Goal: Navigation & Orientation: Find specific page/section

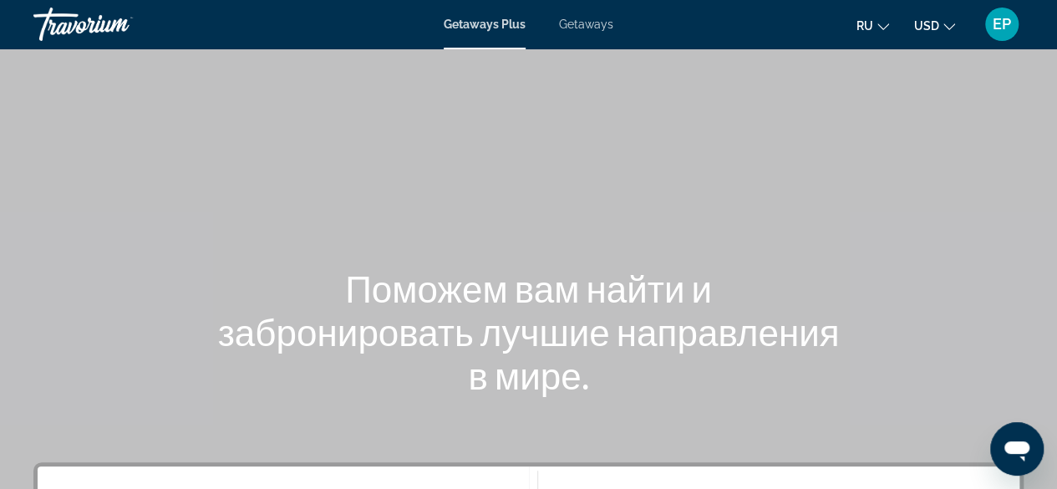
scroll to position [2, 0]
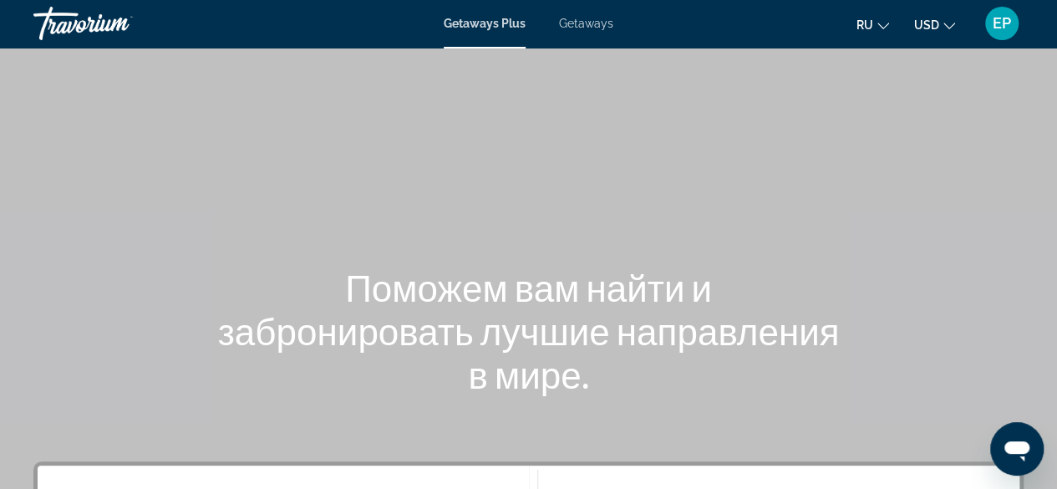
click at [1008, 34] on div "EP" at bounding box center [1001, 23] width 33 height 33
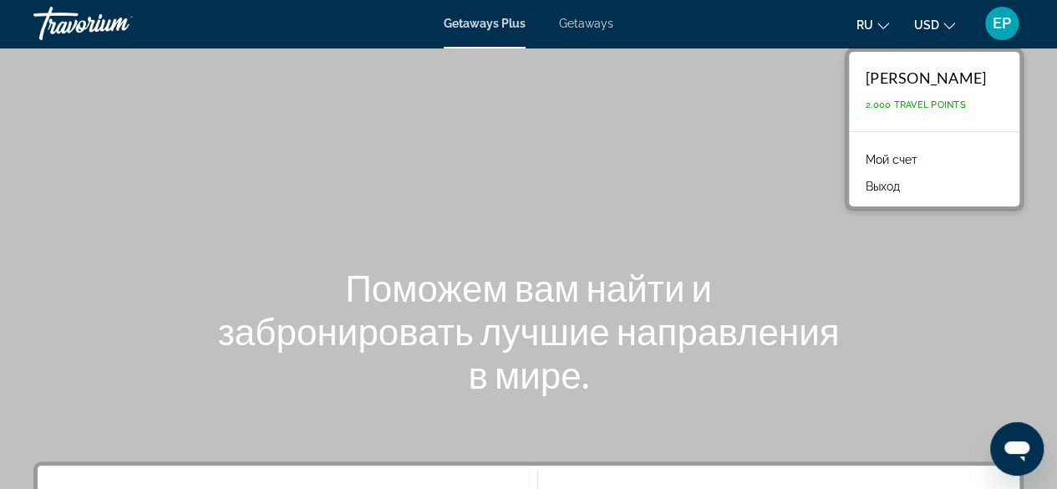
click at [872, 164] on link "Мой счет" at bounding box center [891, 160] width 69 height 22
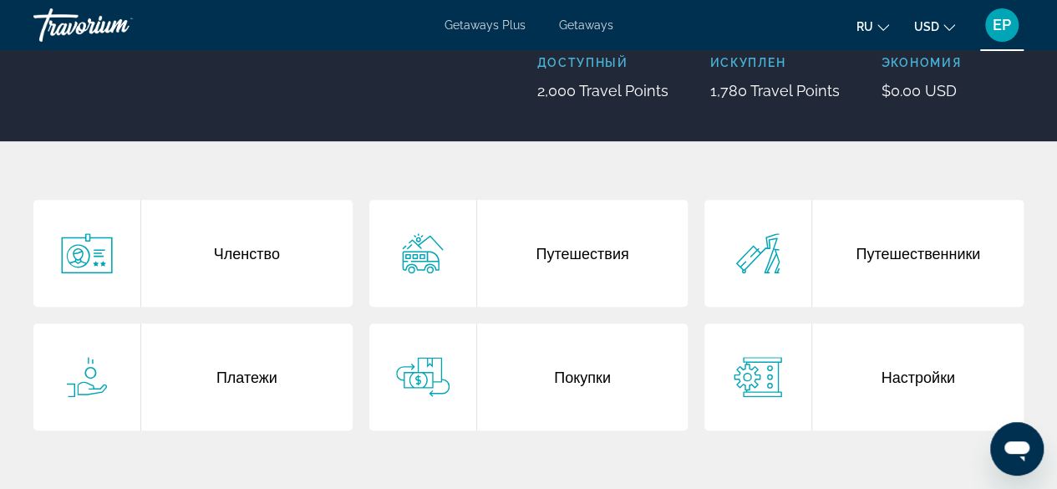
scroll to position [234, 0]
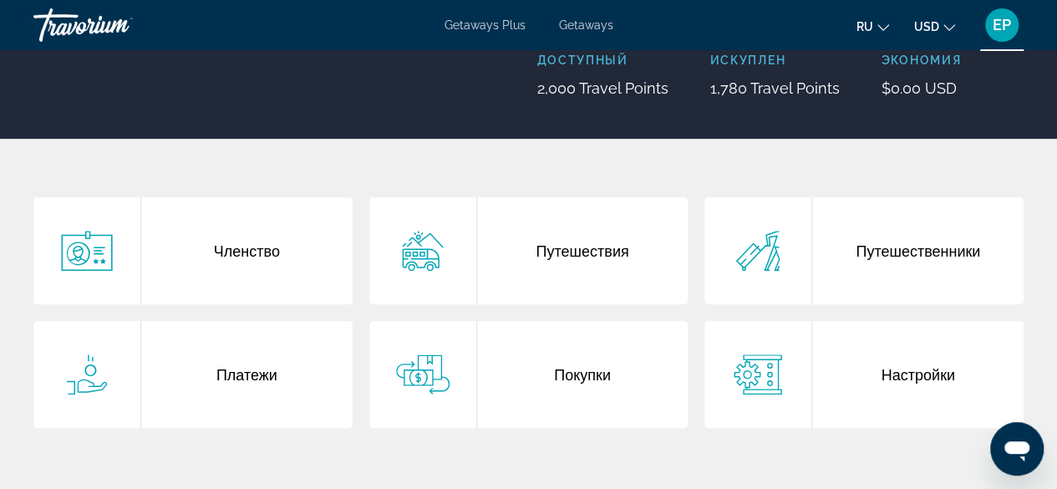
click at [570, 256] on div "Путешествия" at bounding box center [582, 250] width 211 height 107
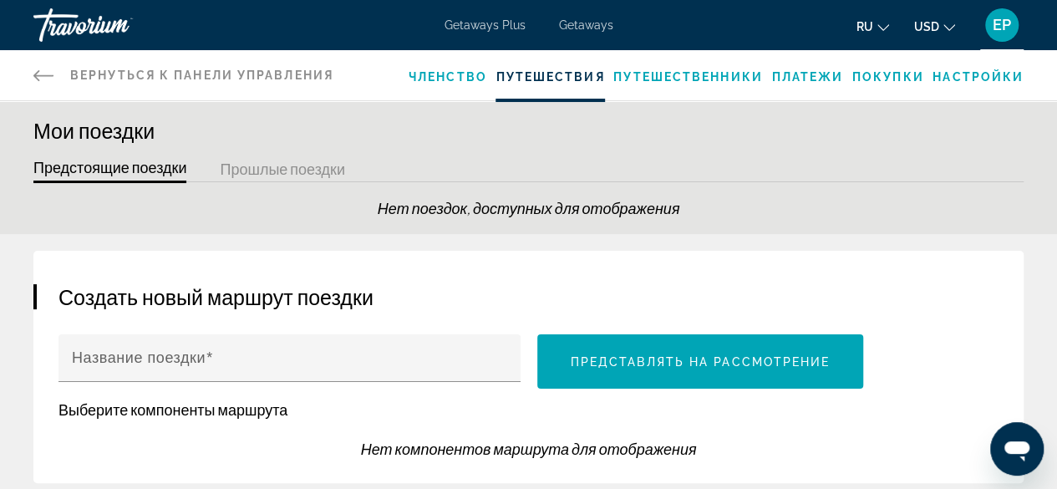
click at [324, 163] on button "Прошлые поездки" at bounding box center [282, 170] width 125 height 26
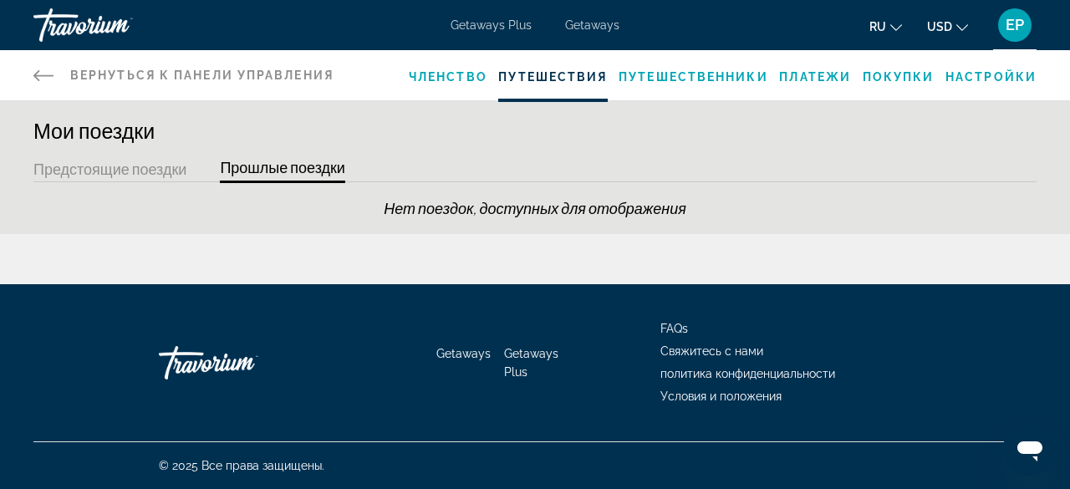
click at [899, 88] on div "Членство Путешествия Путешественники Платежи Покупки Настройки" at bounding box center [723, 75] width 628 height 50
click at [900, 79] on span "Покупки" at bounding box center [898, 76] width 72 height 13
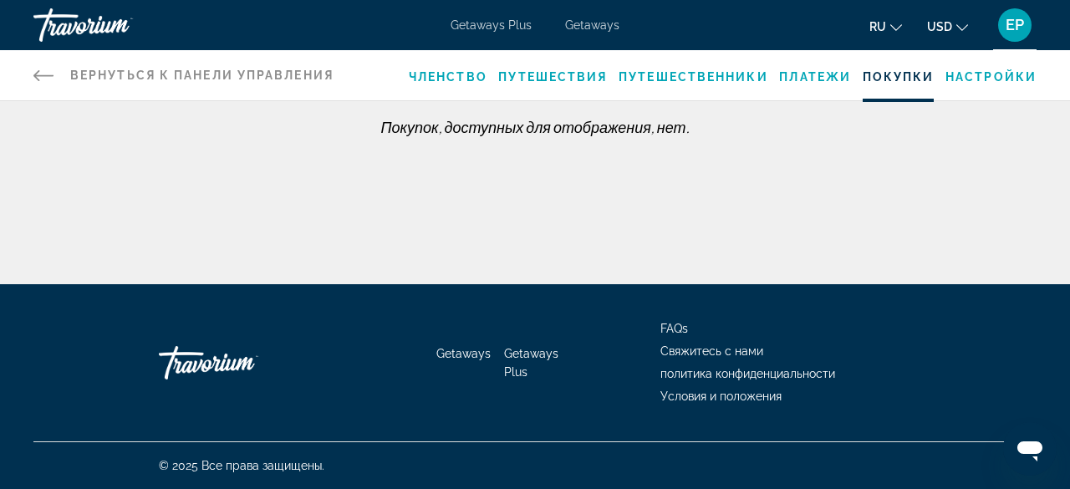
click at [819, 84] on div "Членство Путешествия Путешественники Платежи Покупки Настройки" at bounding box center [723, 75] width 628 height 50
click at [52, 74] on icon "Main content" at bounding box center [43, 75] width 20 height 11
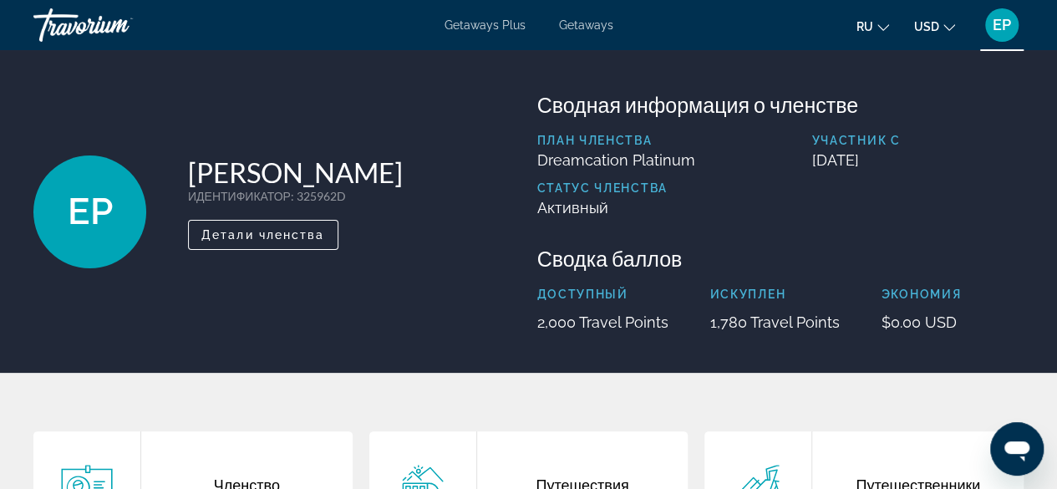
click at [594, 24] on span "Getaways" at bounding box center [586, 24] width 54 height 13
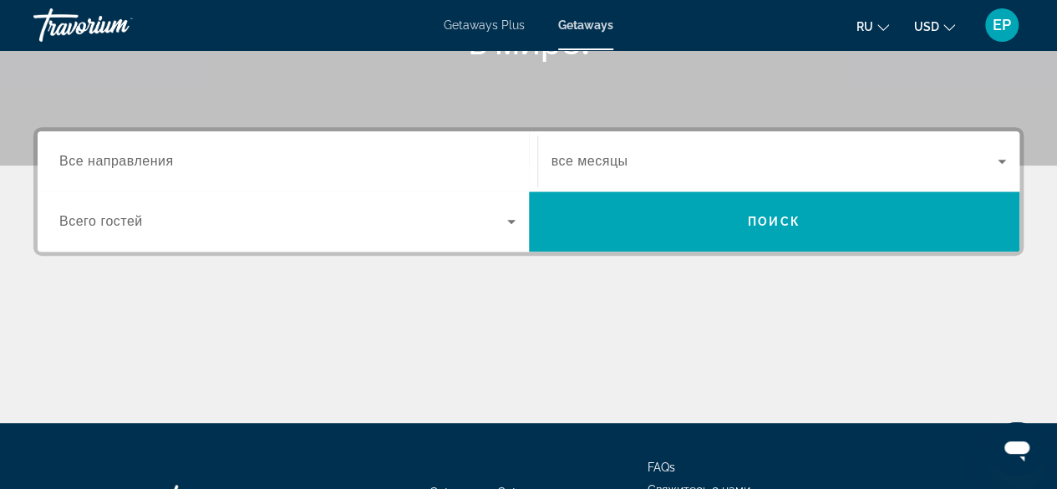
scroll to position [473, 0]
